Goal: Task Accomplishment & Management: Manage account settings

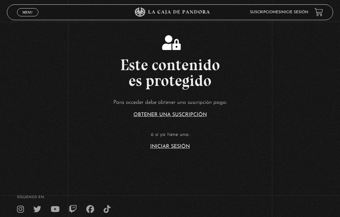
click at [181, 149] on article "Para acceder debe obtener una suscripción paga: Obtener una suscripción ó si ya…" at bounding box center [170, 123] width 340 height 51
click at [172, 149] on link "Iniciar Sesión" at bounding box center [170, 146] width 40 height 5
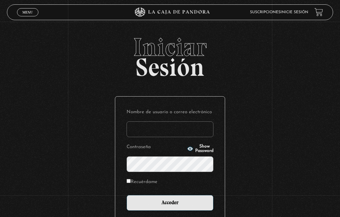
click at [186, 133] on input "Nombre de usuario o correo electrónico" at bounding box center [170, 130] width 87 height 16
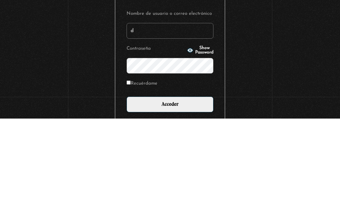
type input "daniela.ao94@gmail.com"
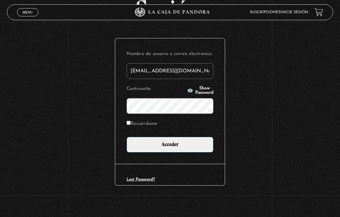
click at [129, 121] on input "Recuérdame" at bounding box center [129, 123] width 4 height 4
checkbox input "true"
click at [185, 147] on input "Acceder" at bounding box center [170, 145] width 87 height 16
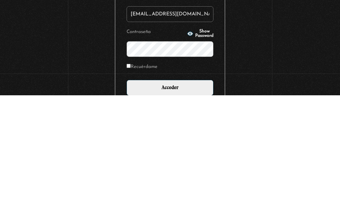
scroll to position [66, 0]
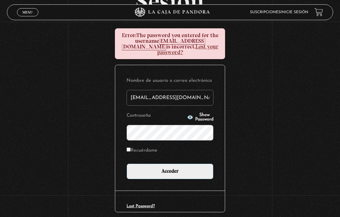
click at [174, 173] on input "Acceder" at bounding box center [170, 172] width 87 height 16
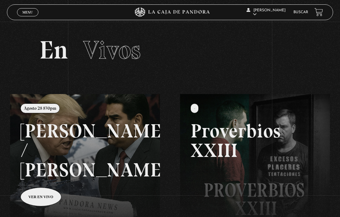
click at [28, 16] on link "Menu Cerrar" at bounding box center [27, 12] width 21 height 8
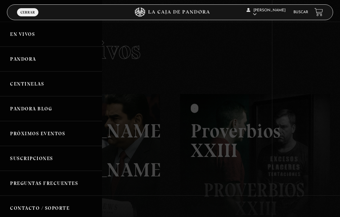
click at [26, 4] on div "[PERSON_NAME] En vivos Pandora Centinelas Pandora Blog Próximos Eventos Suscrip…" at bounding box center [51, 108] width 102 height 217
click at [36, 84] on link "Centinelas" at bounding box center [51, 83] width 102 height 25
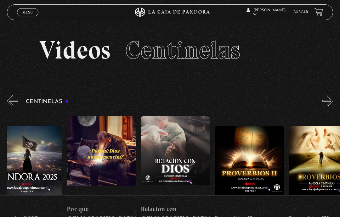
scroll to position [0, 90]
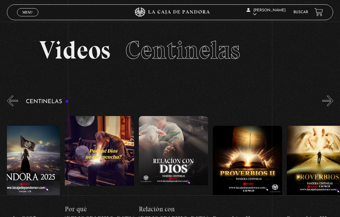
click at [249, 157] on figure at bounding box center [247, 168] width 69 height 85
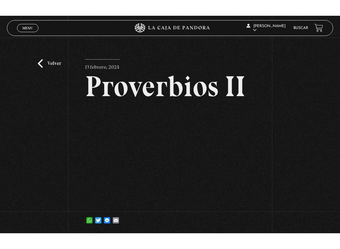
scroll to position [6, 0]
